Goal: Task Accomplishment & Management: Manage account settings

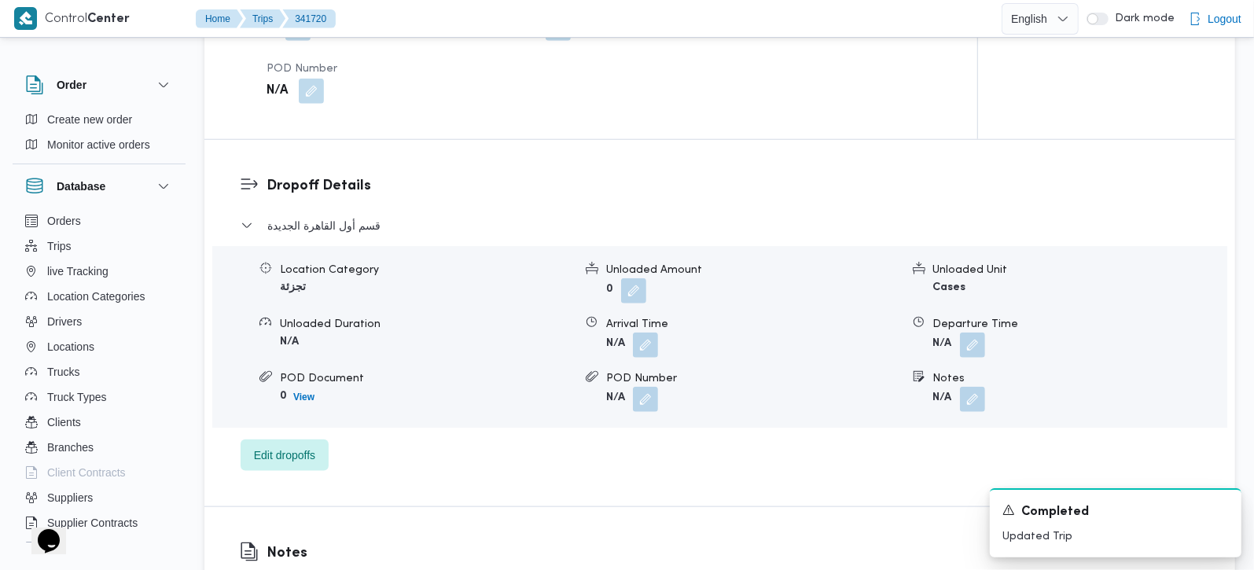
scroll to position [1203, 0]
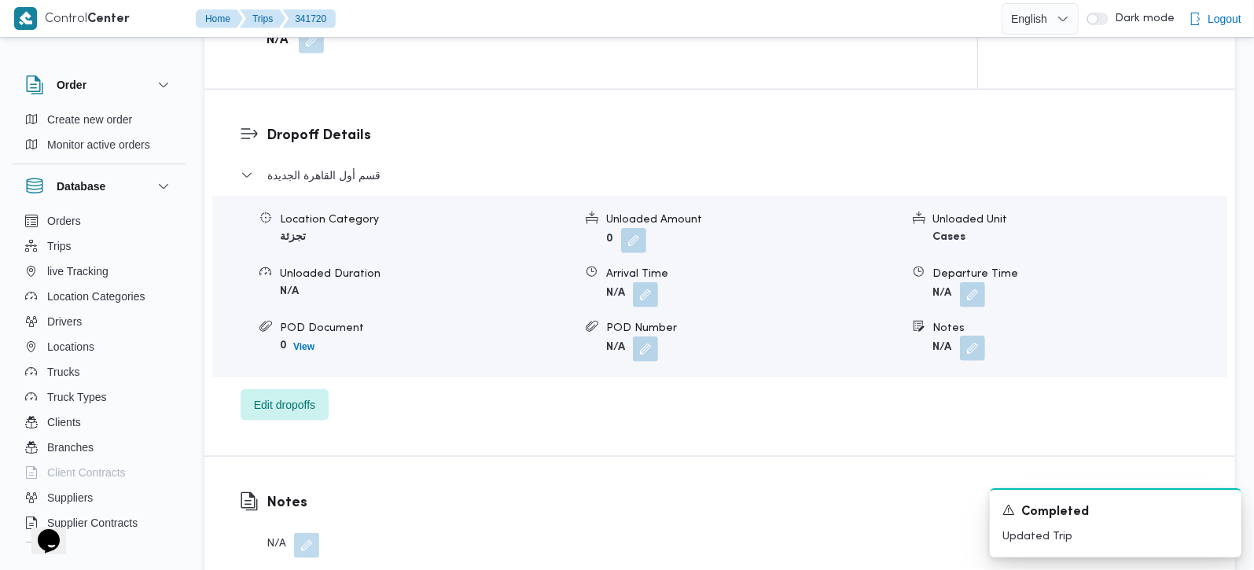
click at [977, 337] on button "button" at bounding box center [972, 348] width 25 height 25
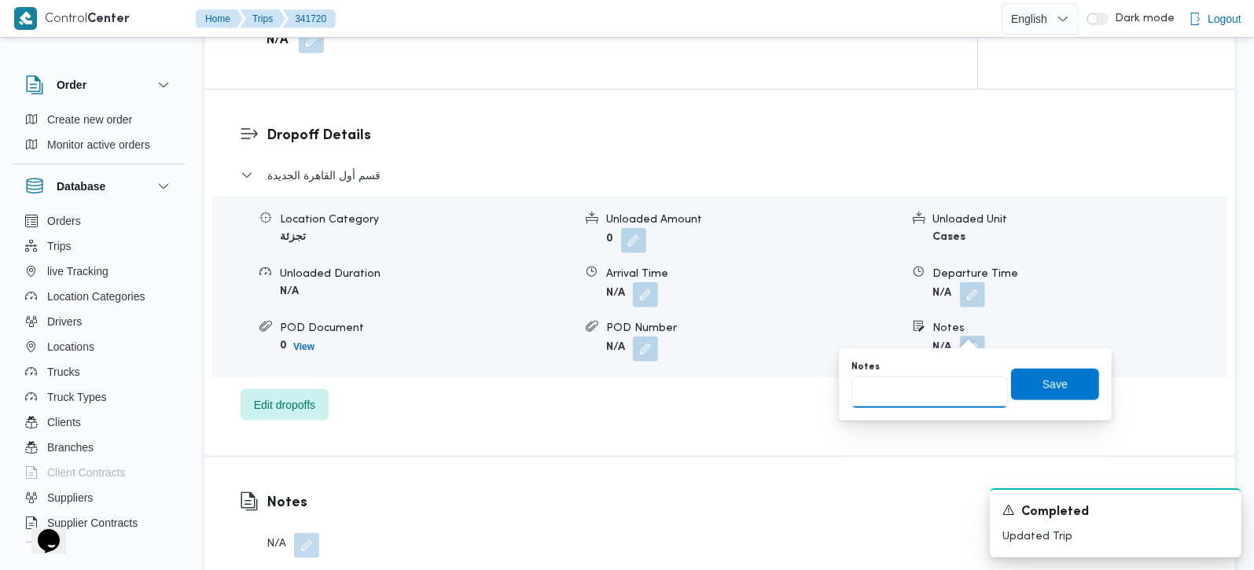
click at [948, 391] on input "Notes" at bounding box center [930, 392] width 157 height 31
paste input "التجمع الخامس"
type input "التجمع الخامس"
click at [1045, 384] on span "Save" at bounding box center [1055, 383] width 25 height 19
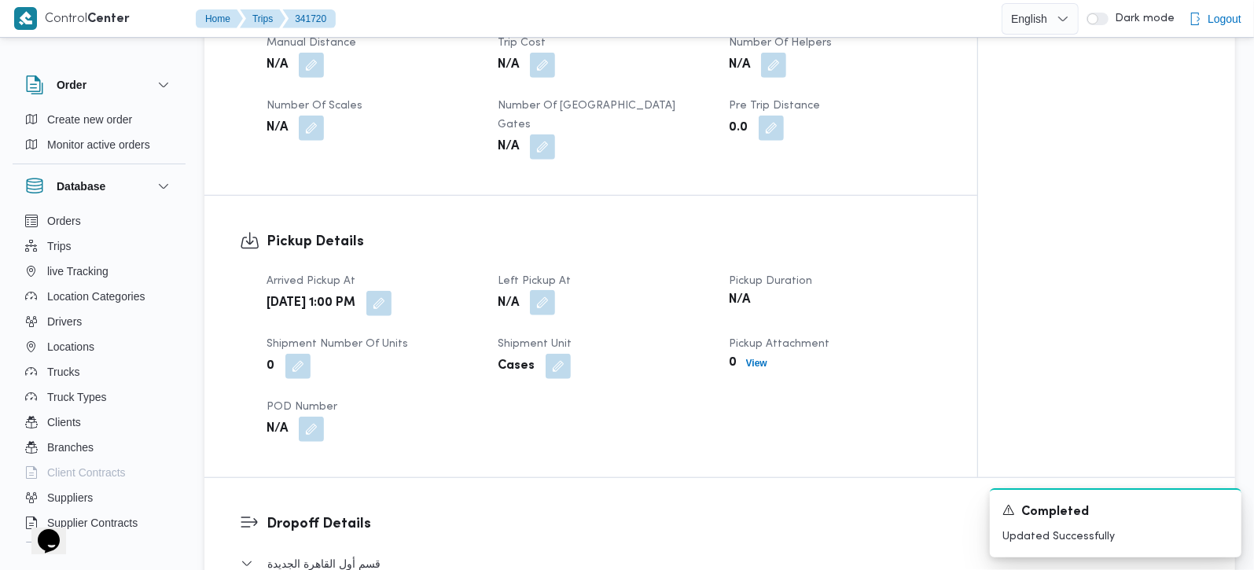
scroll to position [832, 0]
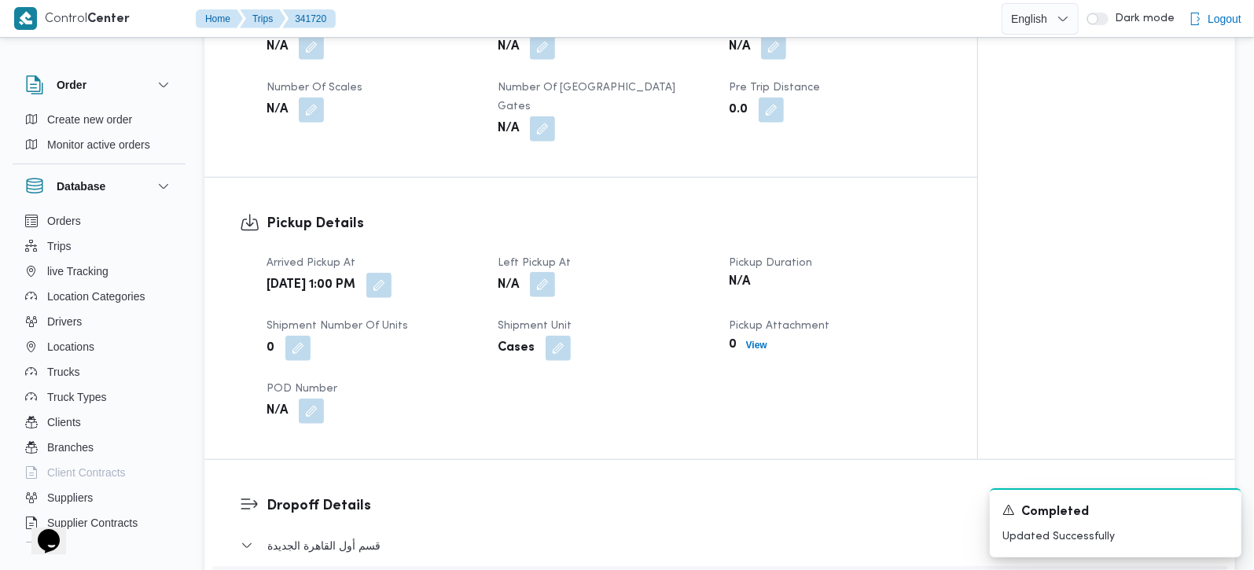
click at [541, 272] on button "button" at bounding box center [542, 284] width 25 height 25
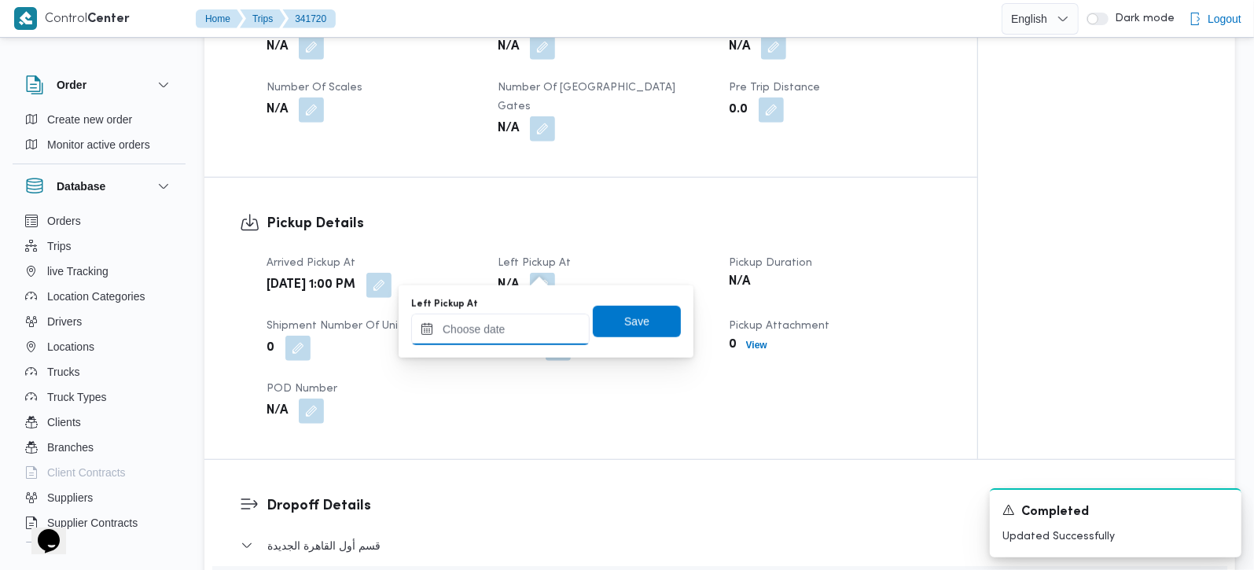
click at [521, 328] on input "Left Pickup At" at bounding box center [500, 329] width 179 height 31
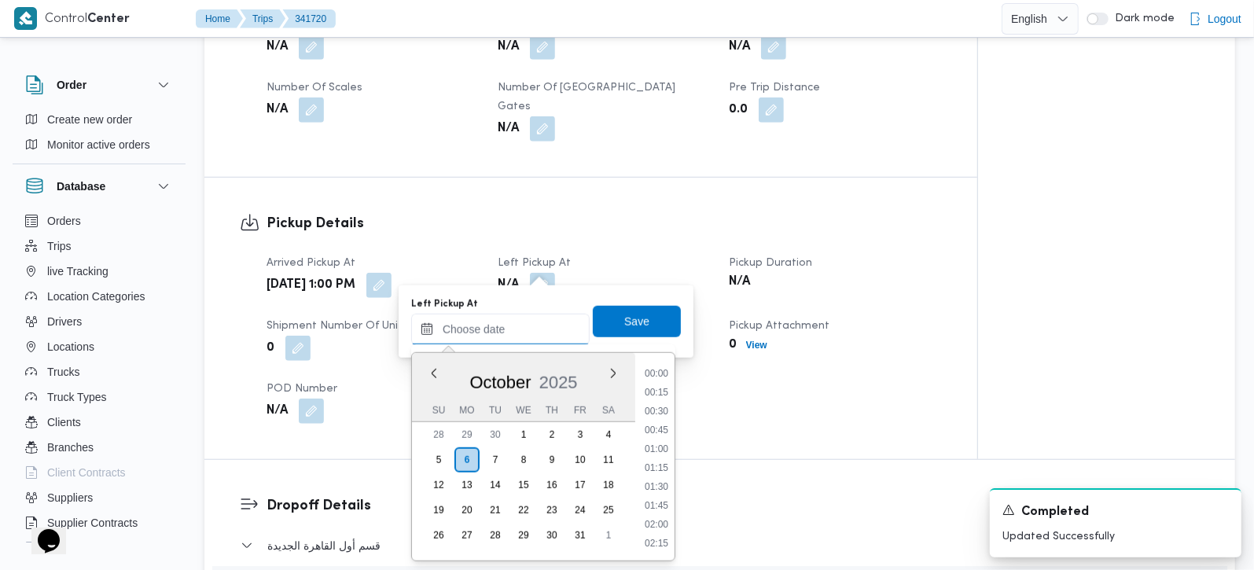
scroll to position [925, 0]
drag, startPoint x: 668, startPoint y: 466, endPoint x: 667, endPoint y: 458, distance: 7.9
click at [668, 466] on li "13:30" at bounding box center [657, 468] width 36 height 16
type input "06/10/2025 13:30"
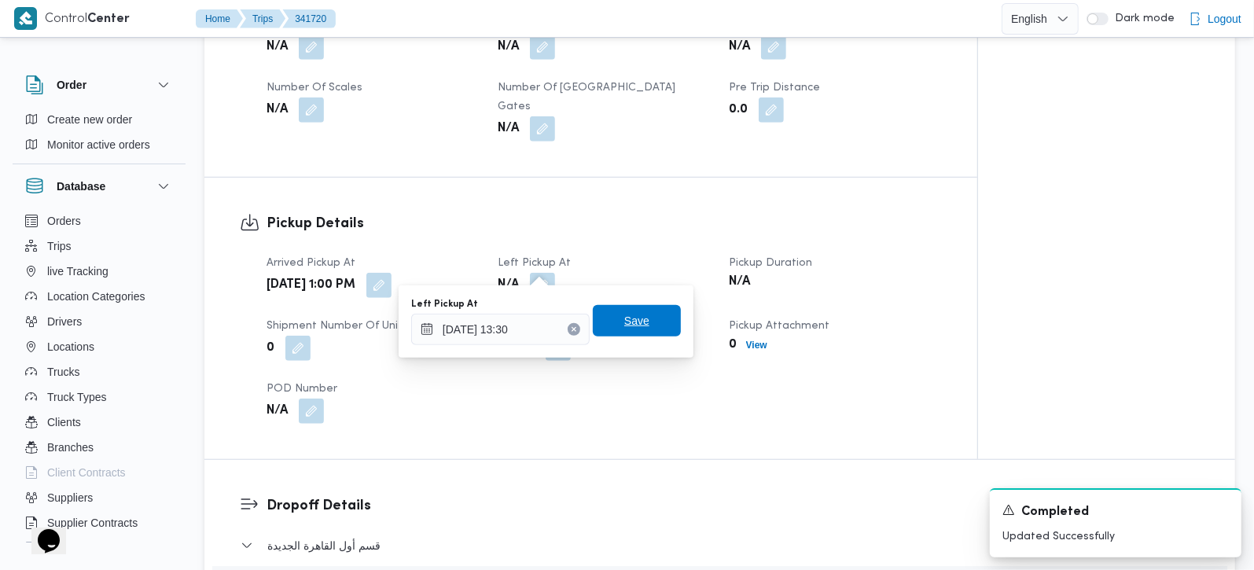
click at [643, 311] on span "Save" at bounding box center [637, 320] width 88 height 31
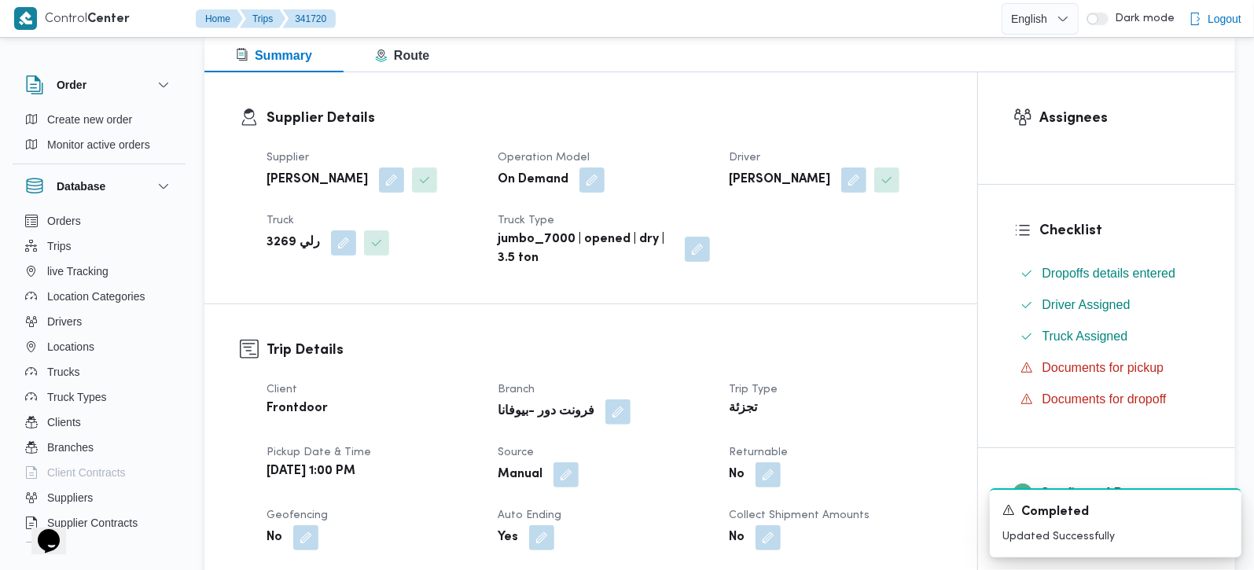
scroll to position [0, 0]
